Goal: Check status: Check status

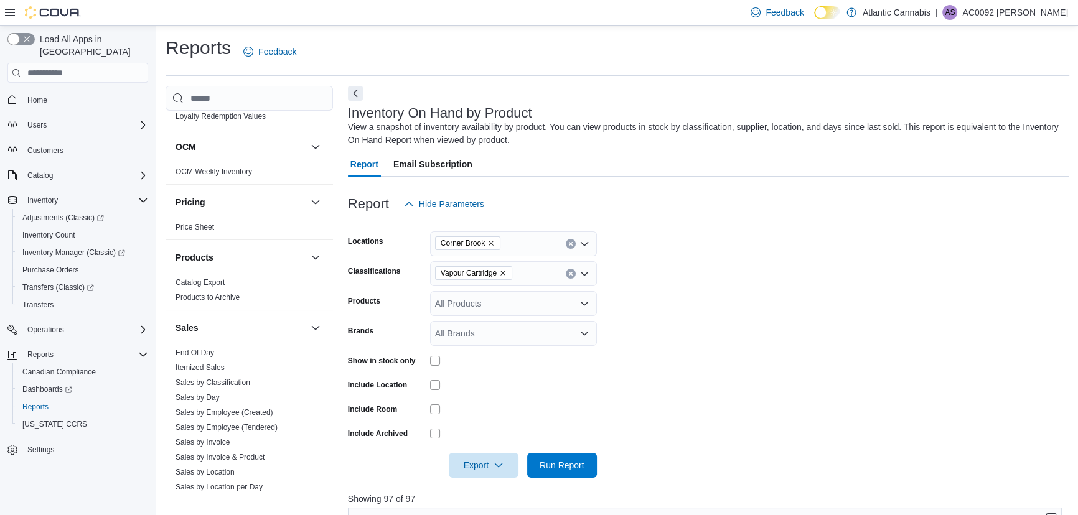
scroll to position [792, 0]
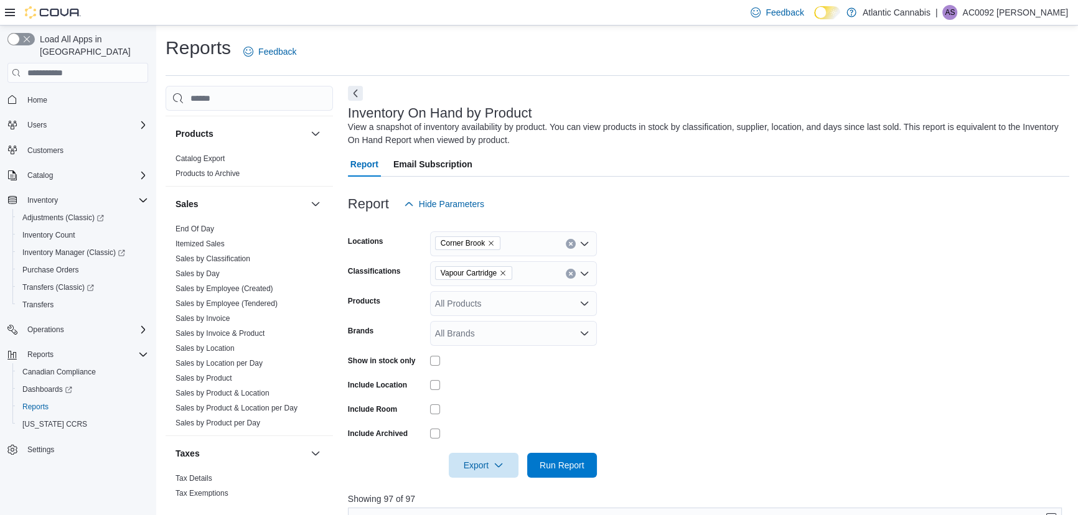
click at [207, 218] on div "Sales" at bounding box center [249, 204] width 167 height 35
click at [205, 225] on span "End Of Day" at bounding box center [249, 229] width 157 height 15
click at [205, 225] on link "End Of Day" at bounding box center [195, 229] width 39 height 9
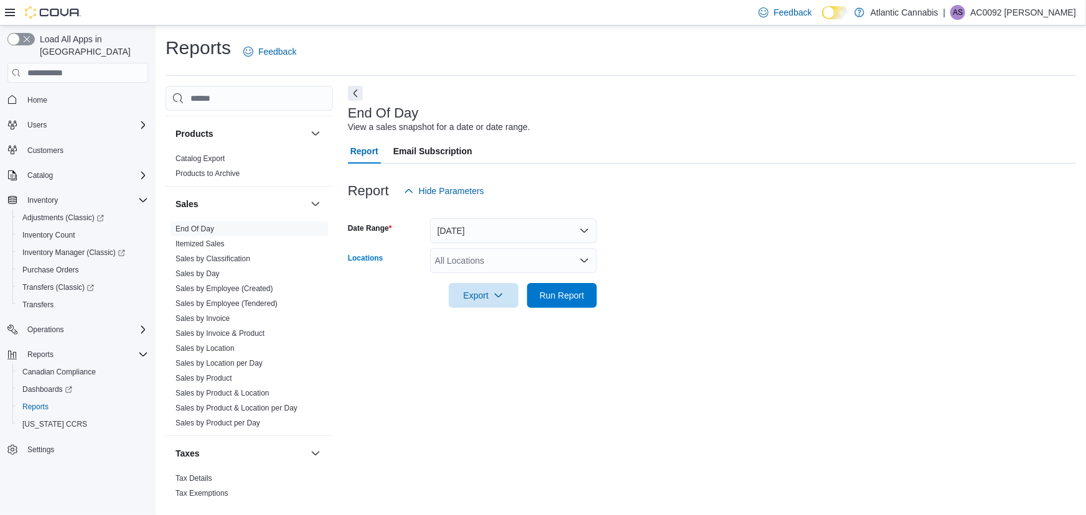
click at [542, 265] on div "All Locations" at bounding box center [513, 260] width 167 height 25
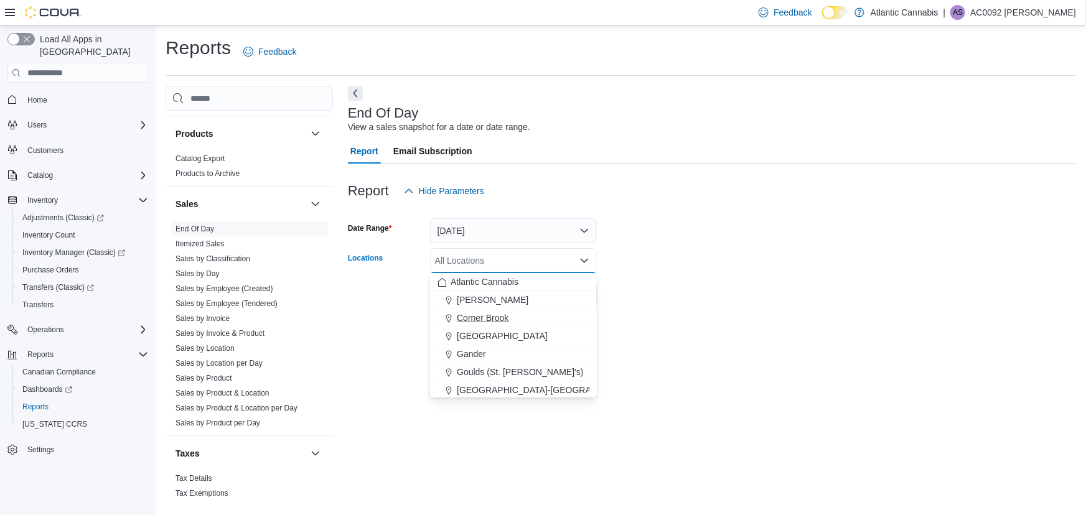
drag, startPoint x: 505, startPoint y: 293, endPoint x: 511, endPoint y: 319, distance: 26.3
click at [511, 319] on div "Atlantic Cannabis Bay [PERSON_NAME][GEOGRAPHIC_DATA] [GEOGRAPHIC_DATA] [GEOGRAP…" at bounding box center [513, 372] width 167 height 199
click at [511, 319] on div "Corner Brook" at bounding box center [514, 318] width 152 height 12
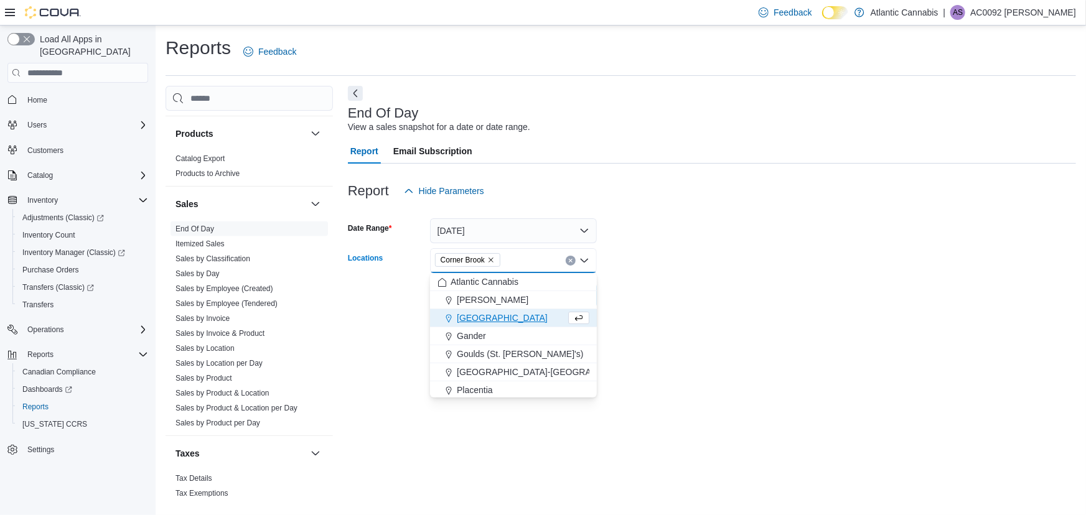
click at [587, 147] on div "Report Email Subscription" at bounding box center [712, 151] width 728 height 25
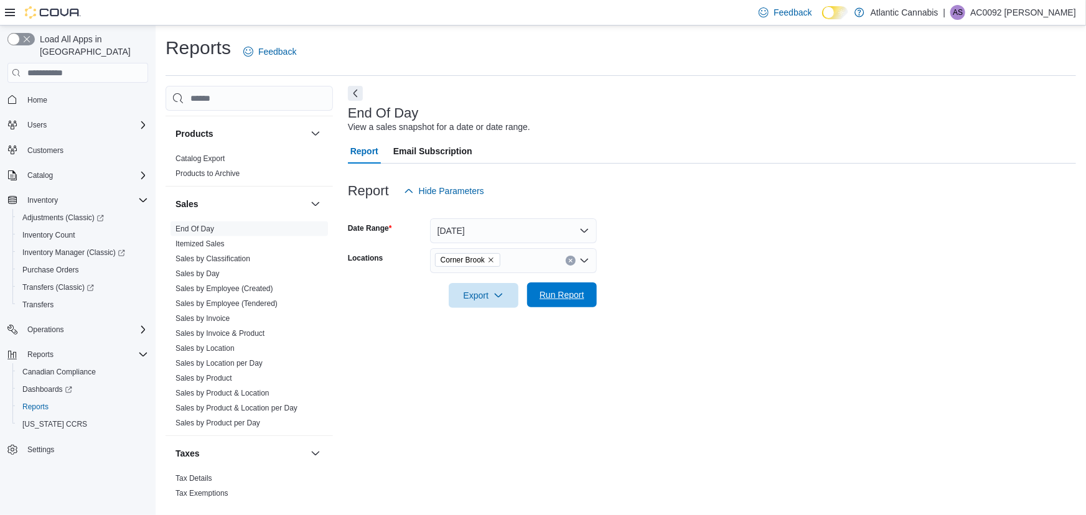
click at [540, 295] on span "Run Report" at bounding box center [562, 295] width 45 height 12
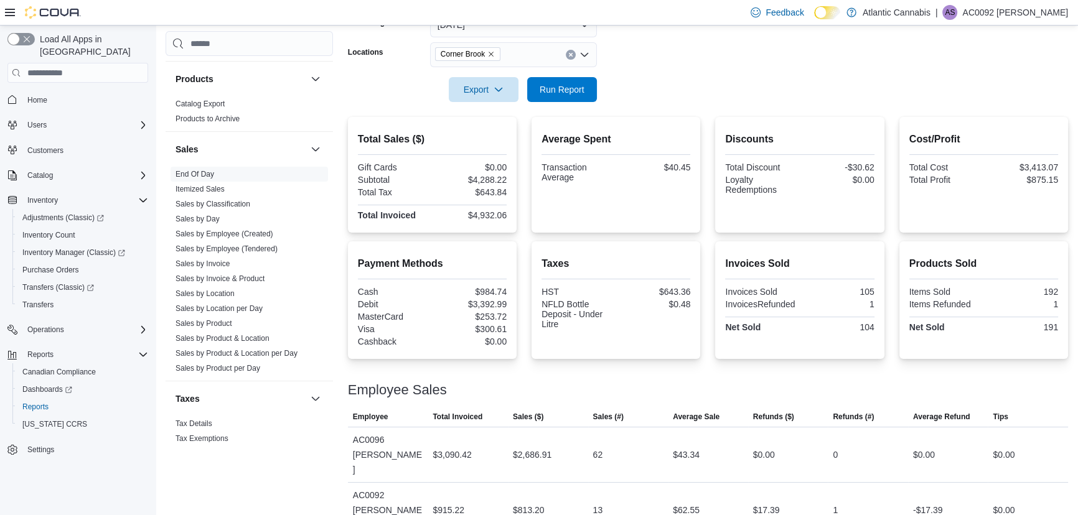
scroll to position [289, 0]
